Goal: Task Accomplishment & Management: Manage account settings

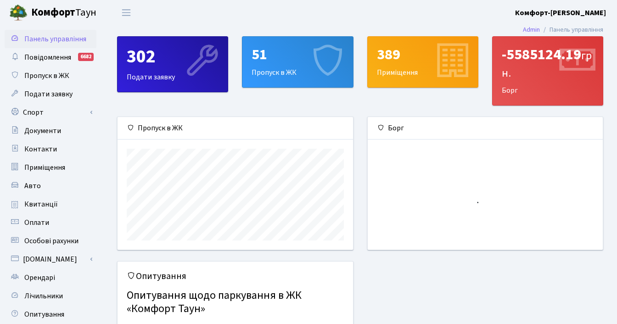
scroll to position [133, 235]
click at [40, 189] on link "Авто" at bounding box center [51, 186] width 92 height 18
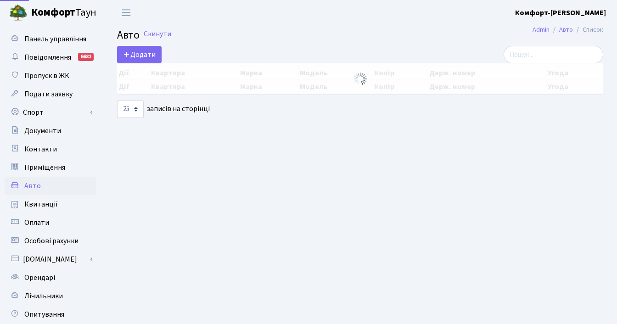
select select "25"
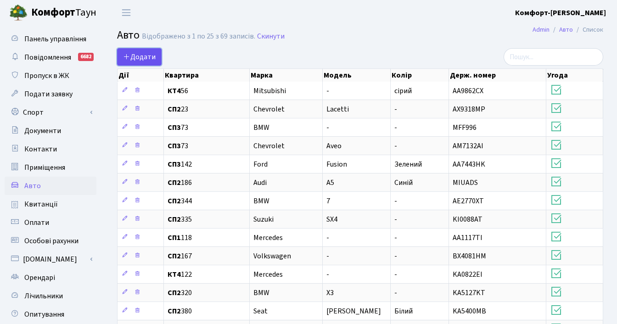
click at [143, 54] on span "Додати" at bounding box center [139, 57] width 33 height 10
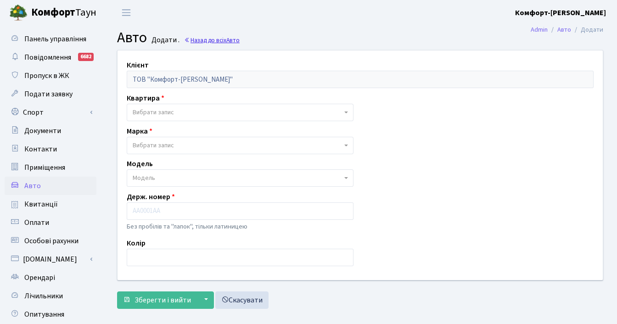
click at [212, 40] on link "Назад до всіх Авто" at bounding box center [212, 40] width 56 height 9
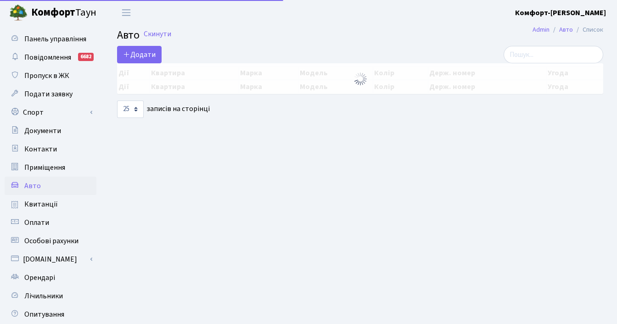
select select "25"
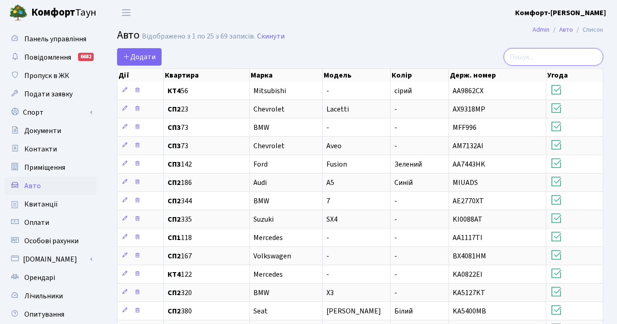
click at [574, 55] on input "search" at bounding box center [554, 56] width 100 height 17
type input "7443"
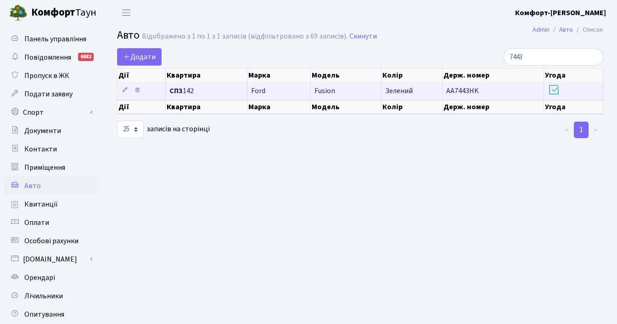
click at [459, 91] on span "AA7443HK" at bounding box center [462, 91] width 33 height 10
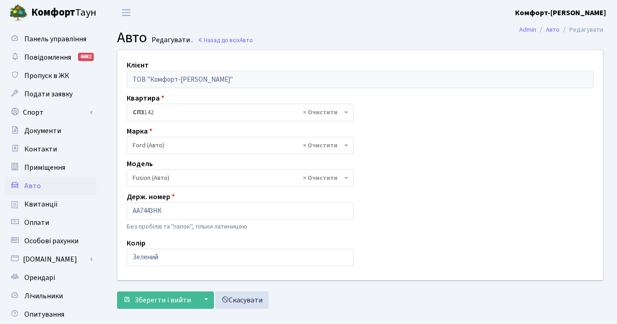
select select "784"
